Goal: Information Seeking & Learning: Check status

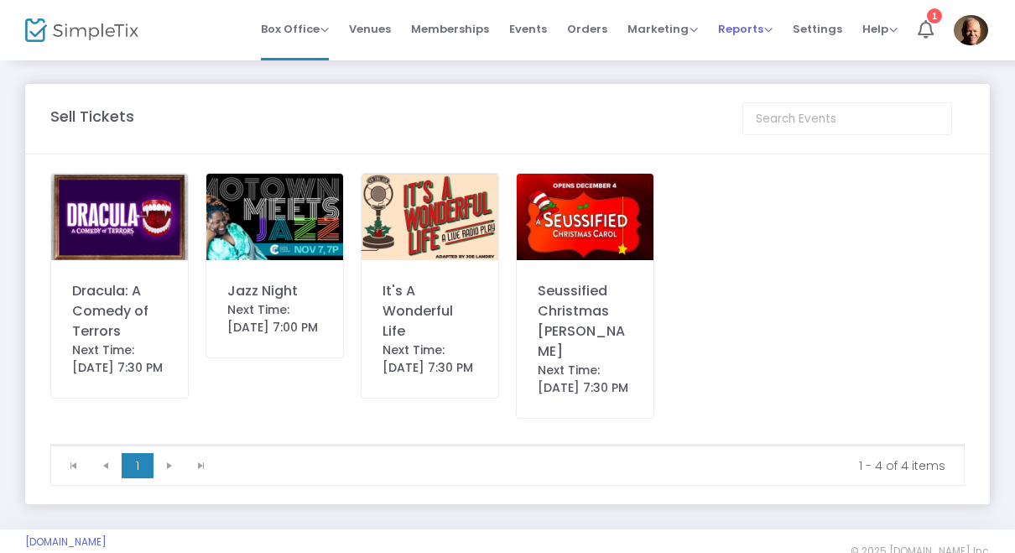
click at [761, 28] on span "Reports" at bounding box center [745, 29] width 55 height 16
click at [776, 90] on li "Sales Reports" at bounding box center [772, 89] width 109 height 33
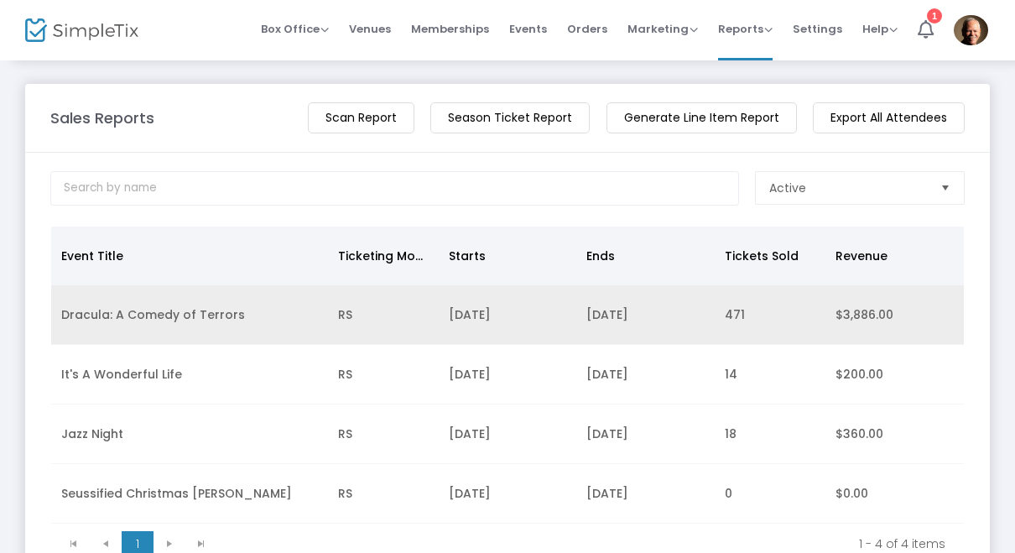
click at [652, 322] on td "[DATE]" at bounding box center [645, 315] width 138 height 60
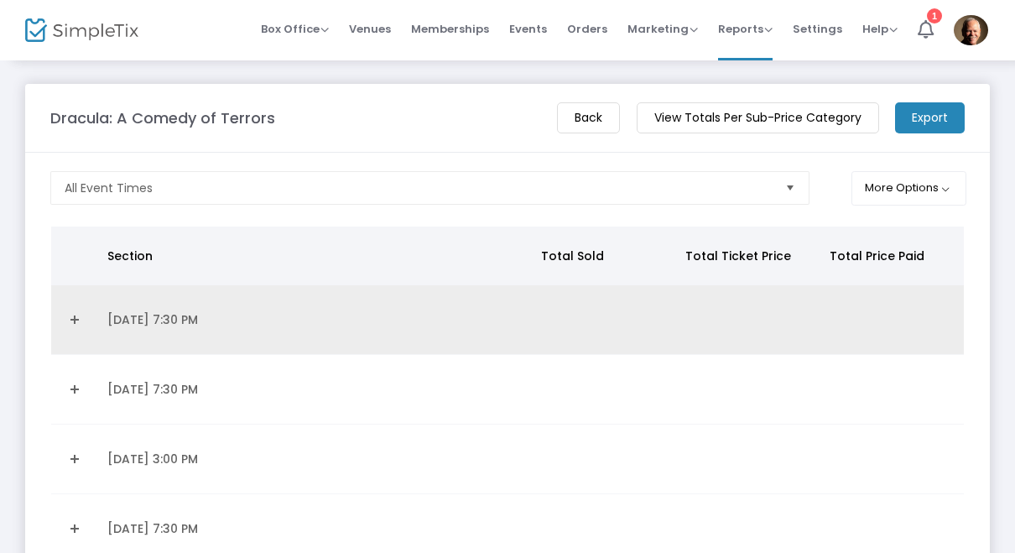
click at [80, 331] on link "Expand Details" at bounding box center [74, 319] width 26 height 27
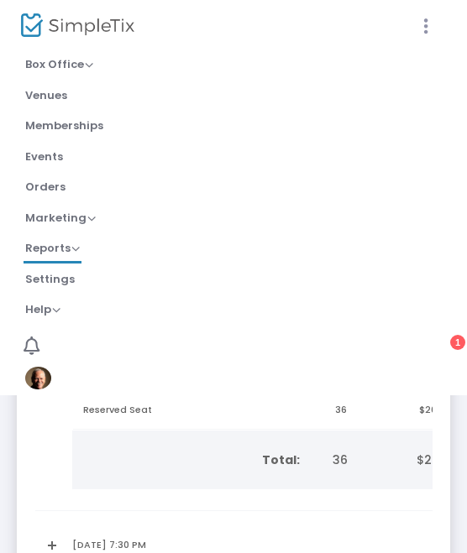
click at [425, 19] on icon at bounding box center [425, 26] width 15 height 21
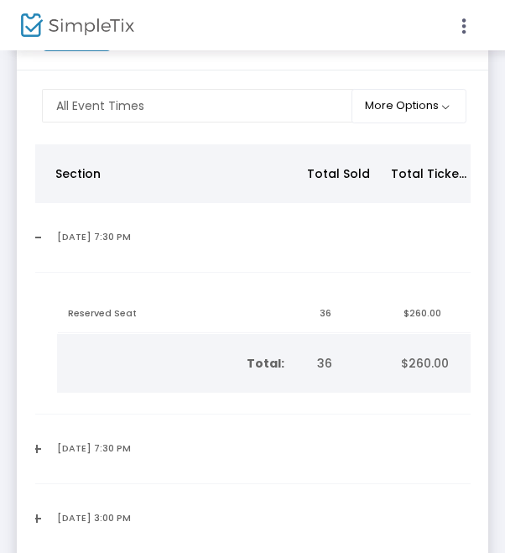
click at [37, 447] on link "Expand Details" at bounding box center [33, 448] width 7 height 27
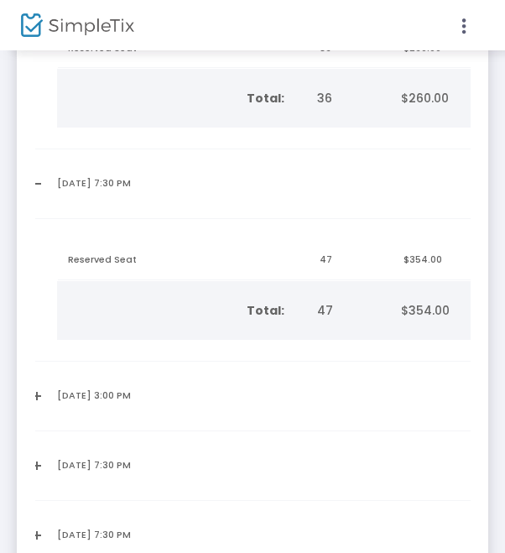
scroll to position [401, 0]
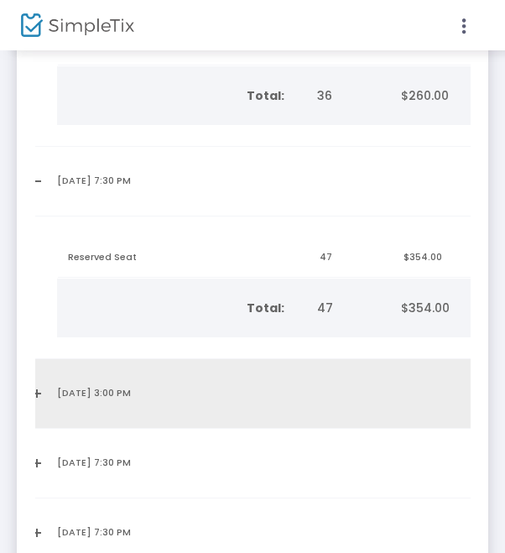
click at [37, 395] on link "Expand Details" at bounding box center [33, 393] width 7 height 27
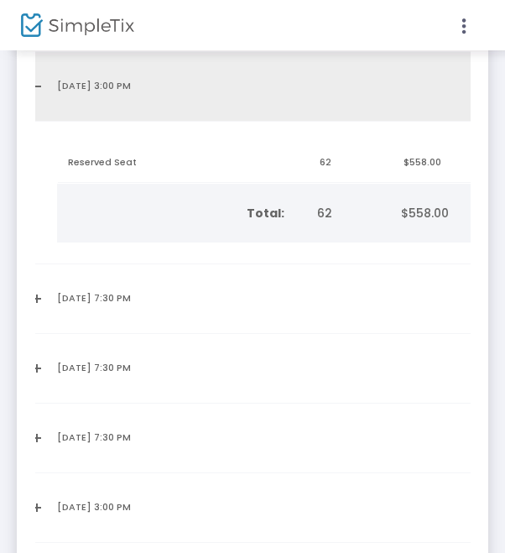
scroll to position [710, 0]
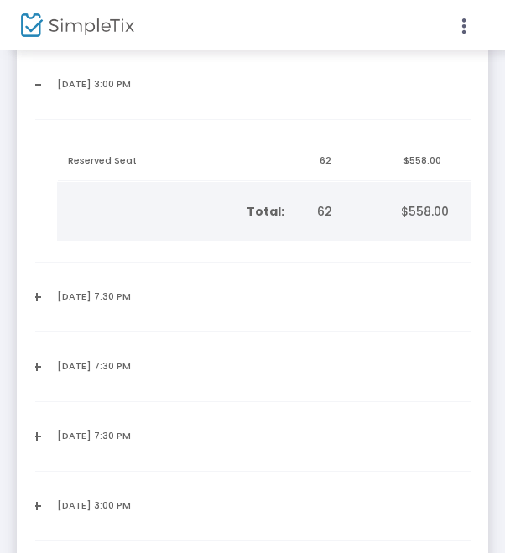
click at [37, 295] on link "Expand Details" at bounding box center [33, 297] width 7 height 27
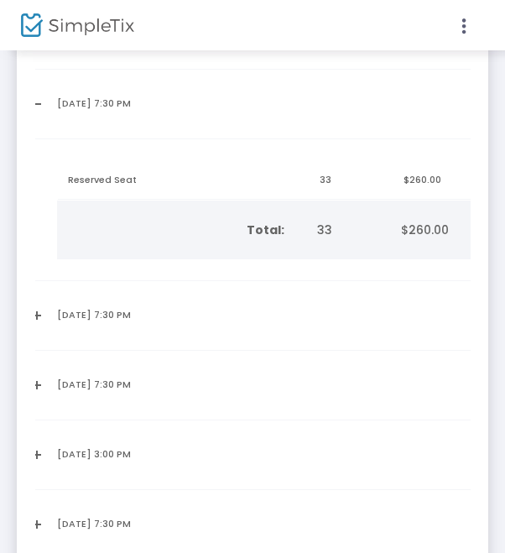
scroll to position [910, 0]
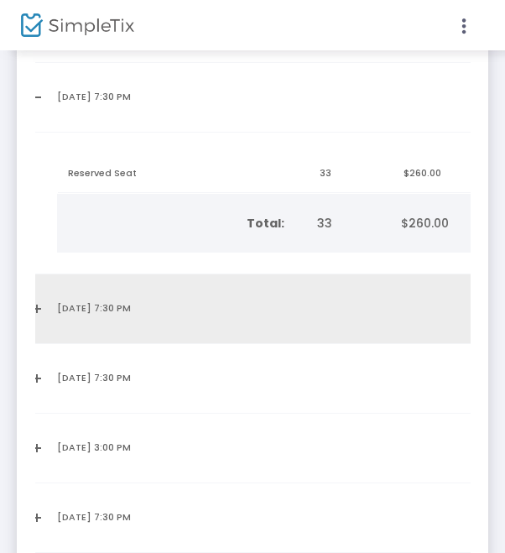
click at [37, 305] on link "Expand Details" at bounding box center [33, 308] width 7 height 27
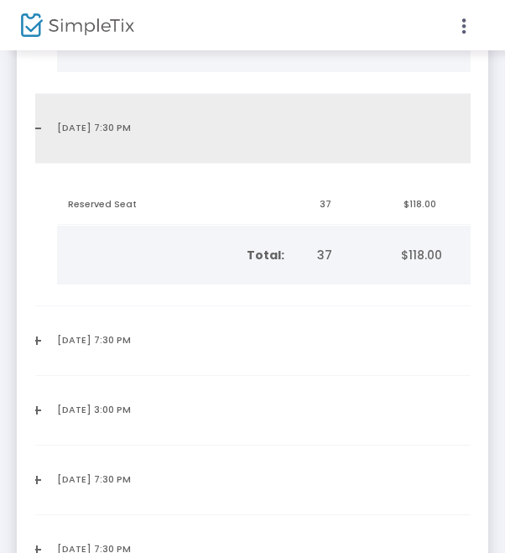
scroll to position [1092, 0]
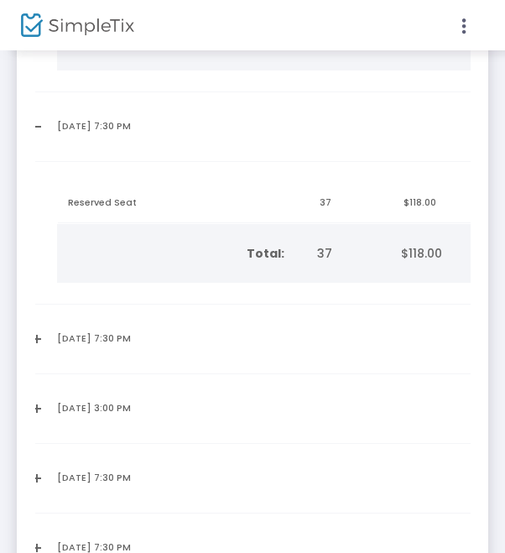
click at [37, 338] on link "Expand Details" at bounding box center [33, 339] width 7 height 27
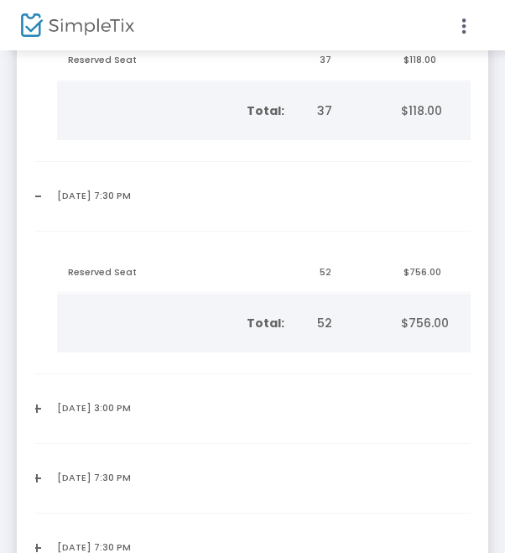
scroll to position [1237, 0]
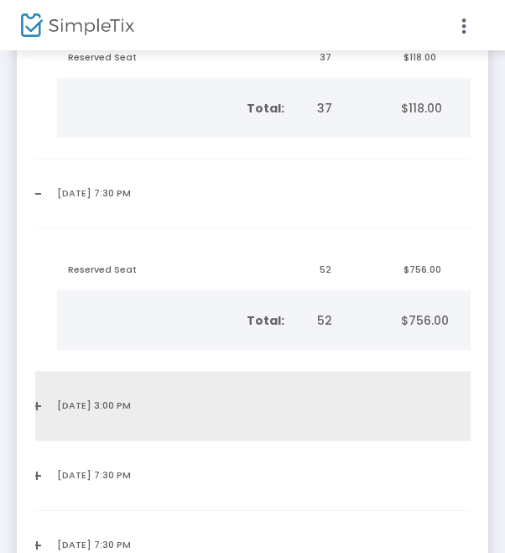
click at [37, 403] on link "Expand Details" at bounding box center [33, 406] width 7 height 27
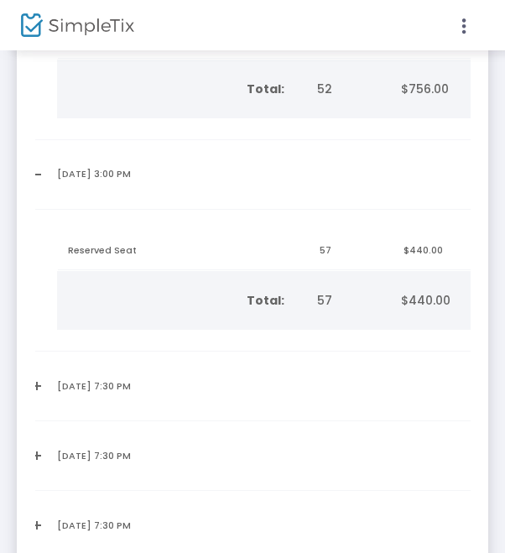
click at [149, 392] on td "[DATE] 7:30 PM" at bounding box center [173, 387] width 252 height 70
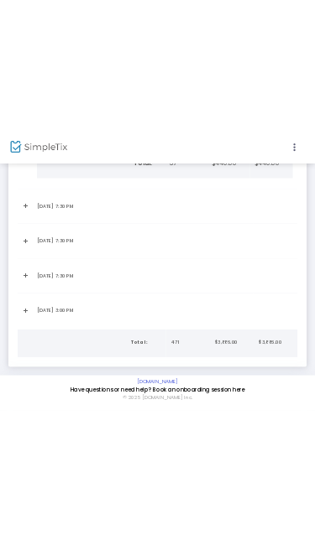
scroll to position [1672, 0]
